Goal: Transaction & Acquisition: Download file/media

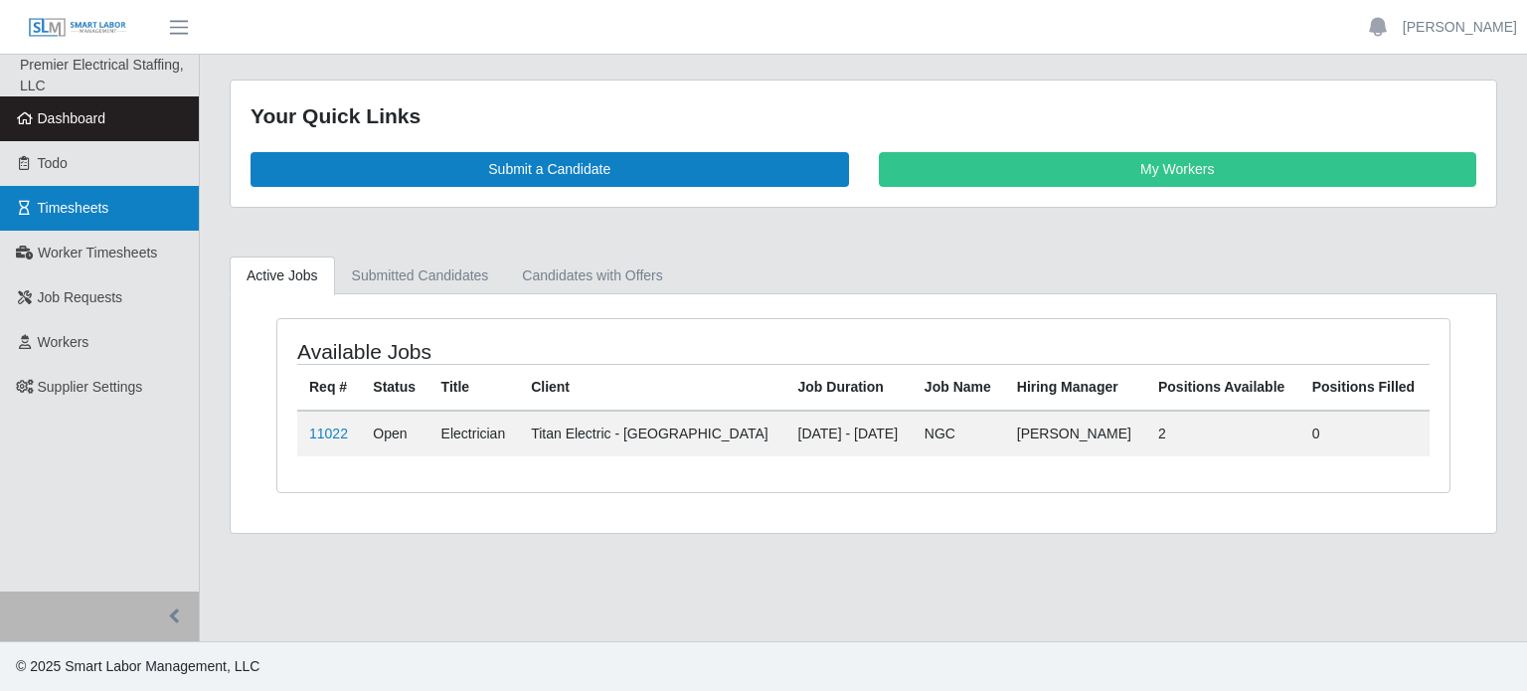
click at [117, 196] on link "Timesheets" at bounding box center [99, 208] width 199 height 45
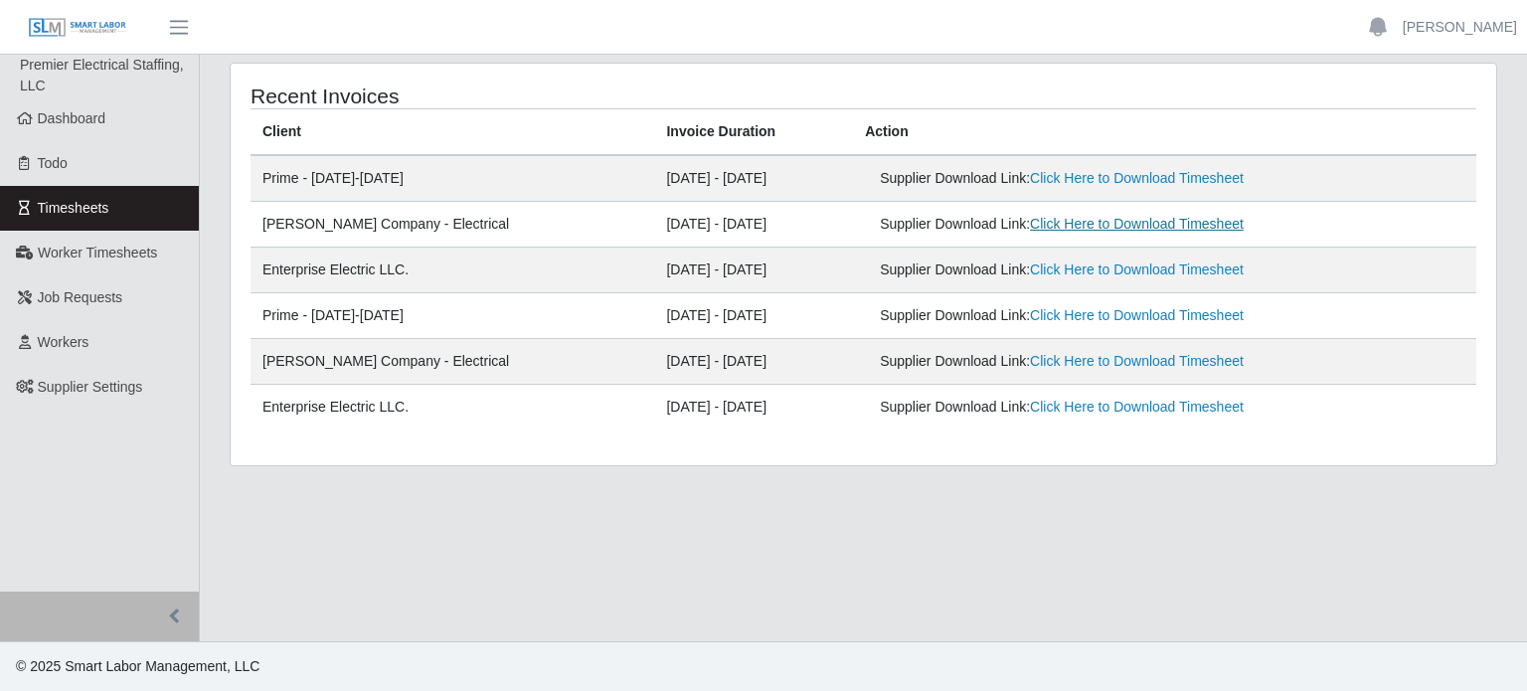
click at [1094, 220] on link "Click Here to Download Timesheet" at bounding box center [1137, 224] width 214 height 16
click at [1084, 255] on td "Supplier Download Link: Click Here to Download Timesheet" at bounding box center [1164, 271] width 623 height 46
click at [1089, 273] on link "Click Here to Download Timesheet" at bounding box center [1137, 269] width 214 height 16
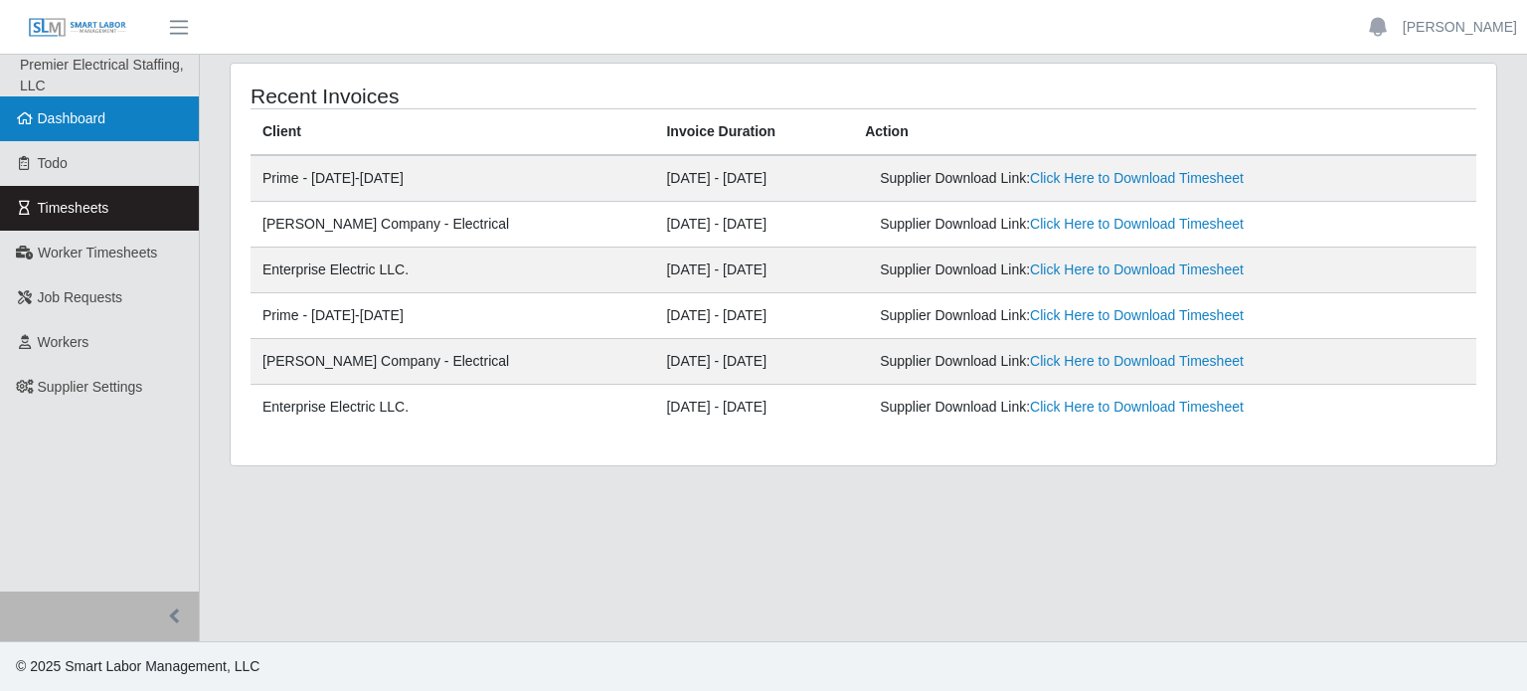
click at [79, 123] on span "Dashboard" at bounding box center [72, 118] width 69 height 16
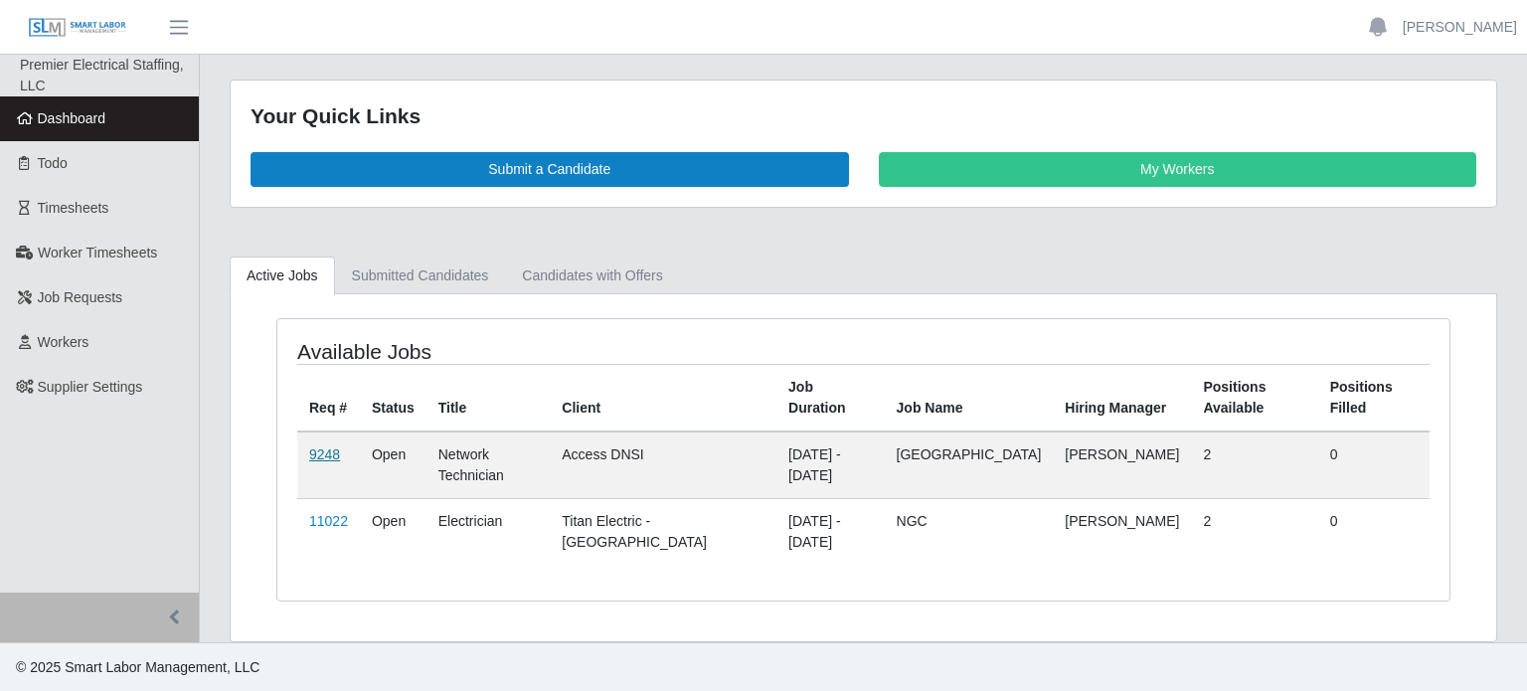
click at [327, 446] on link "9248" at bounding box center [324, 454] width 31 height 16
click at [323, 446] on link "9248" at bounding box center [324, 454] width 31 height 16
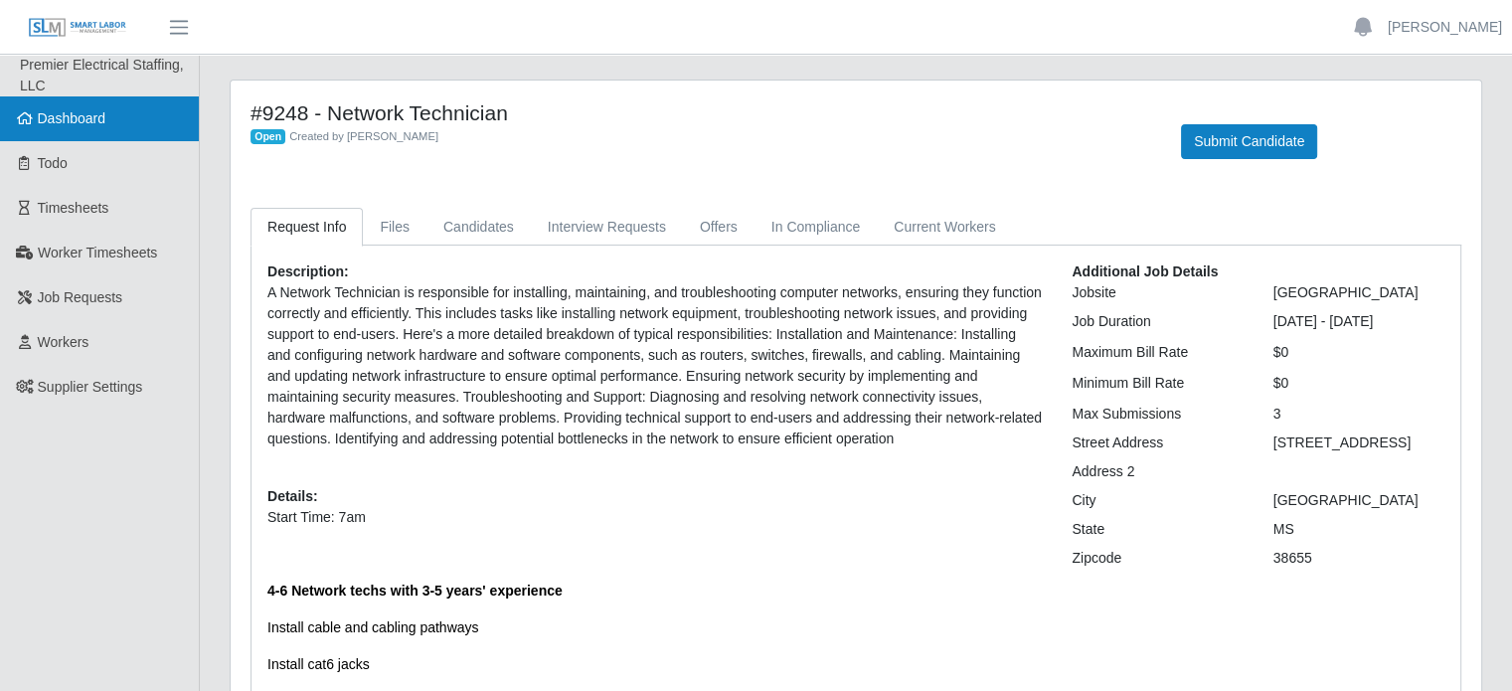
click at [70, 138] on link "Dashboard" at bounding box center [99, 118] width 199 height 45
